Goal: Find specific page/section: Find specific page/section

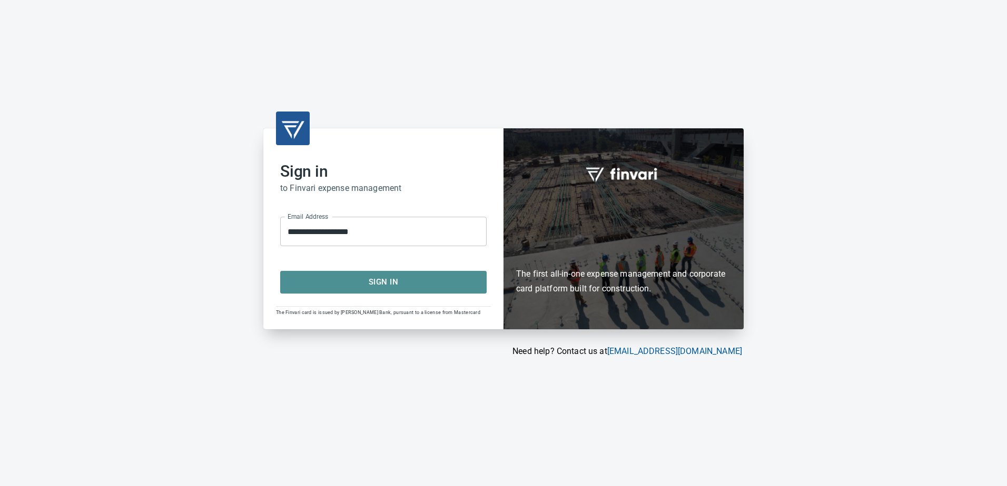
click at [375, 284] on span "Sign In" at bounding box center [383, 282] width 183 height 14
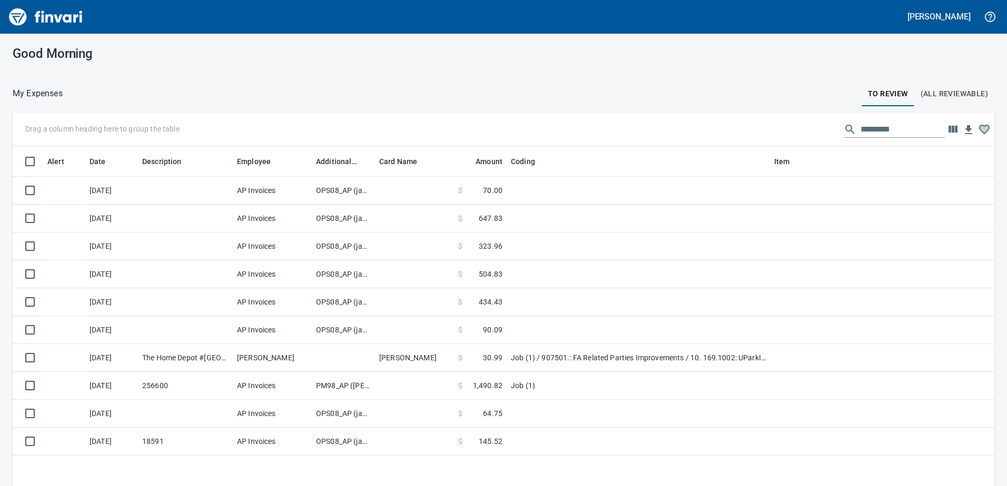
scroll to position [363, 966]
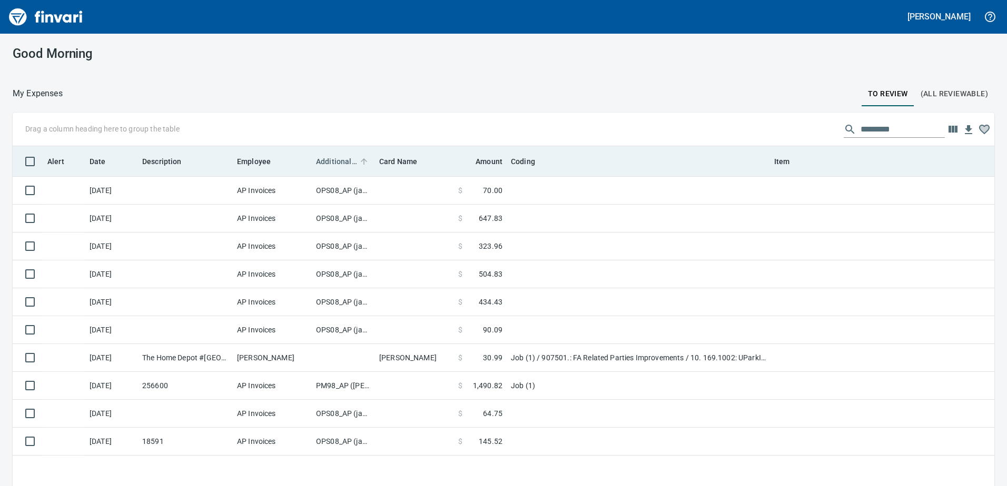
click at [332, 164] on span "Additional Reviewer" at bounding box center [336, 161] width 41 height 13
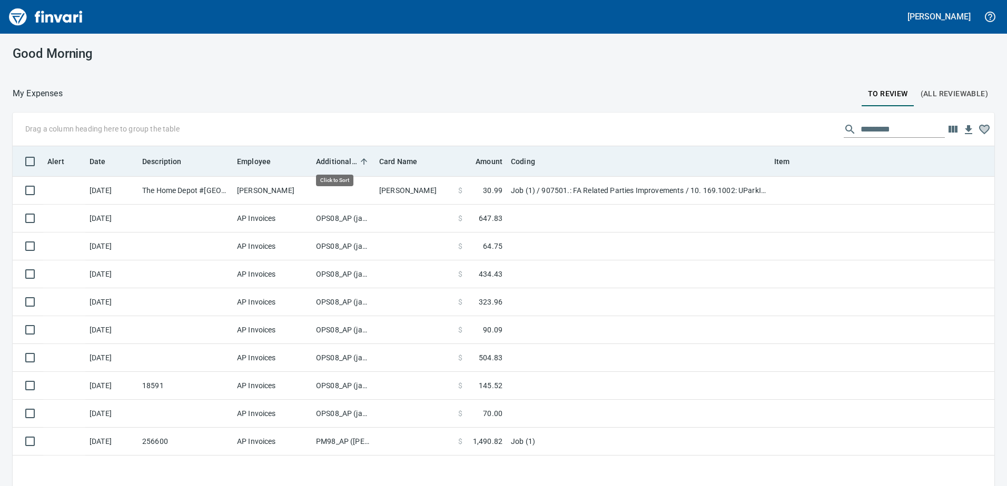
click at [332, 164] on span "Additional Reviewer" at bounding box center [336, 161] width 41 height 13
